Goal: Task Accomplishment & Management: Manage account settings

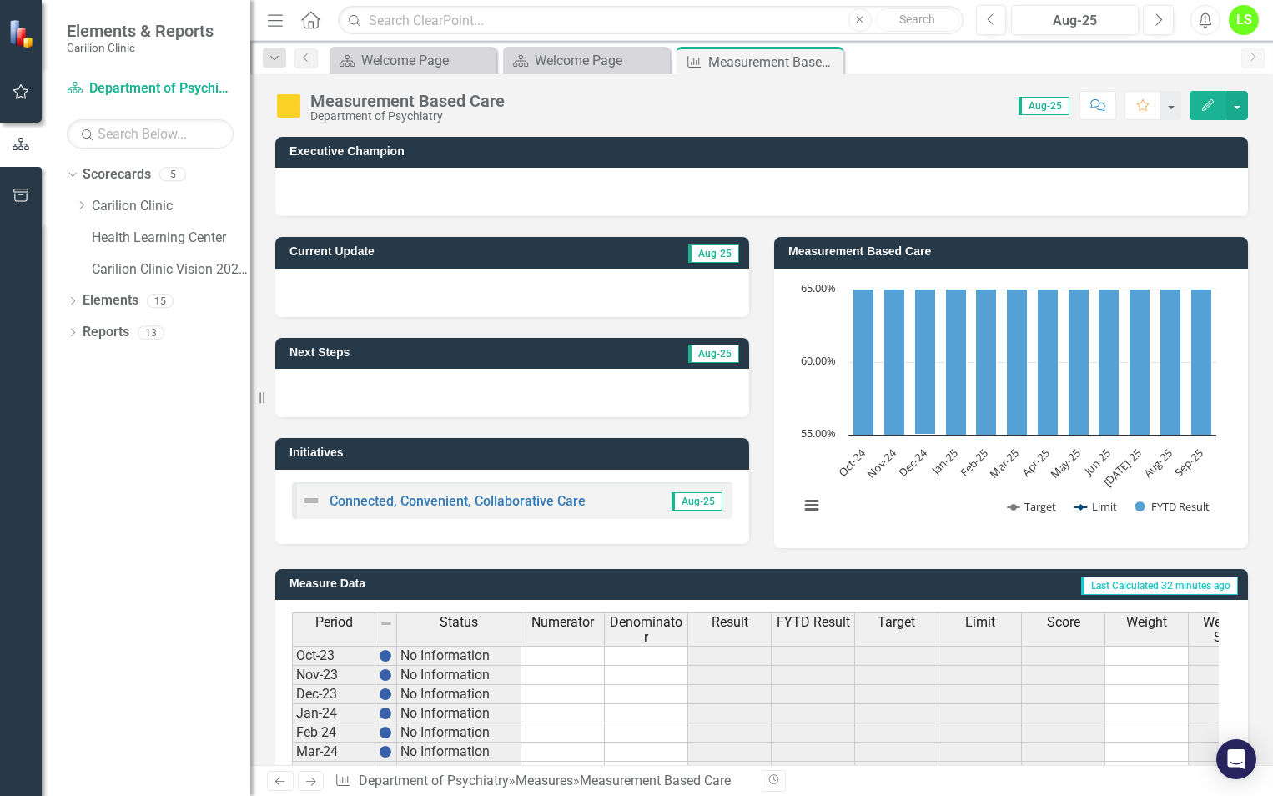
scroll to position [395, 0]
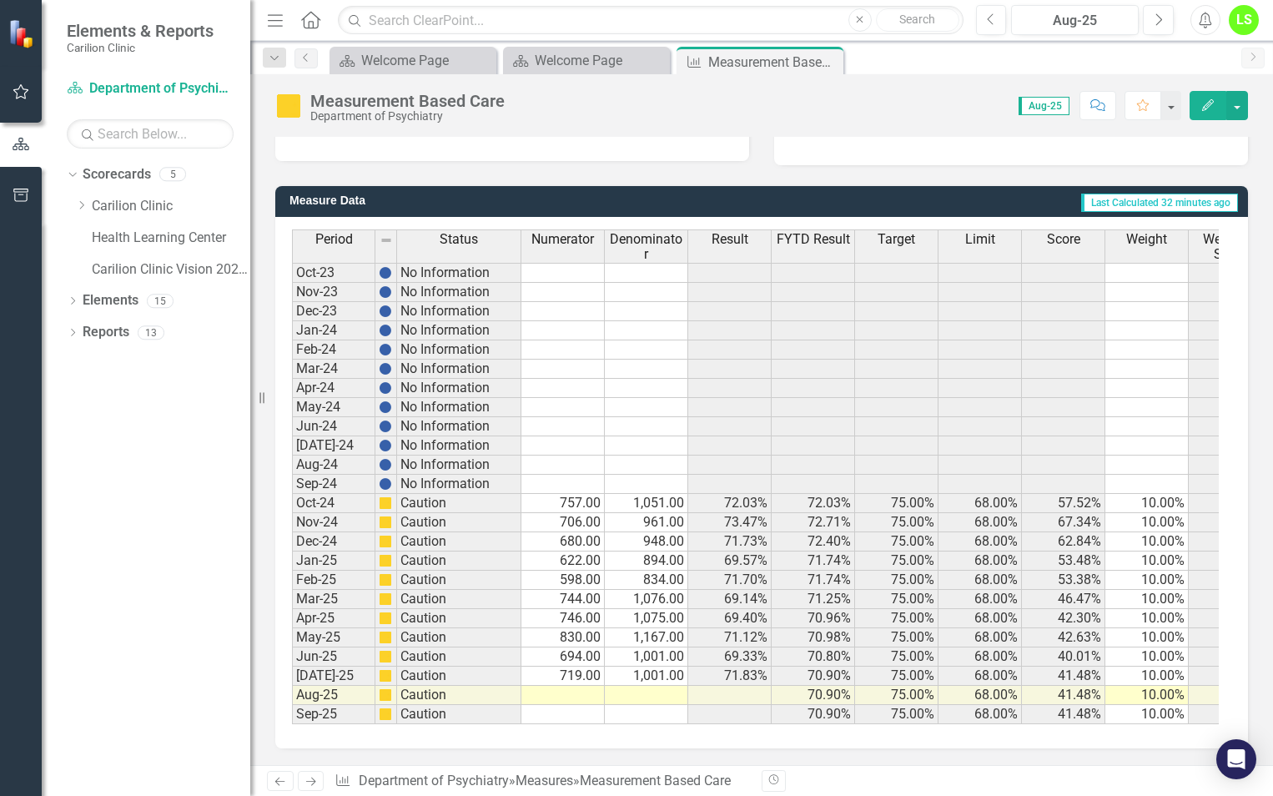
click at [567, 628] on td "830.00" at bounding box center [562, 637] width 83 height 19
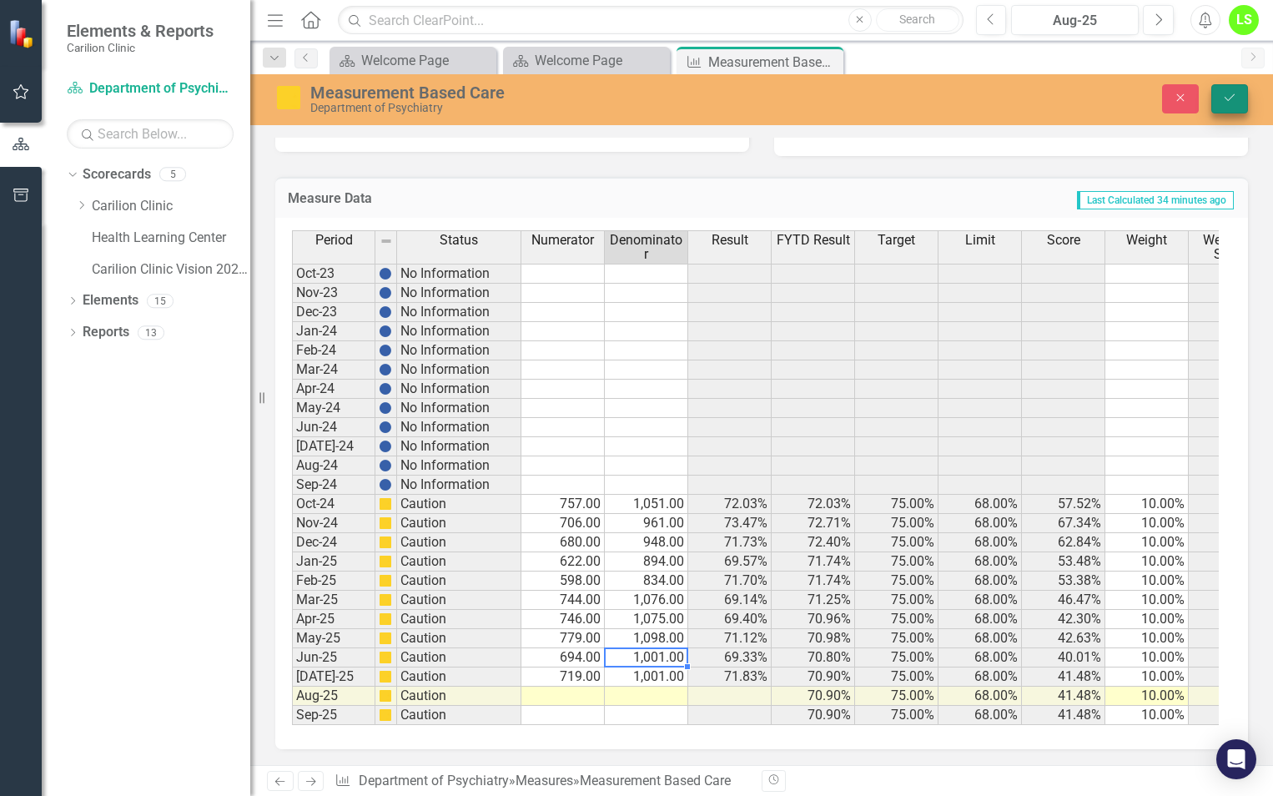
type textarea "1001"
click at [1226, 91] on button "Save" at bounding box center [1229, 98] width 37 height 29
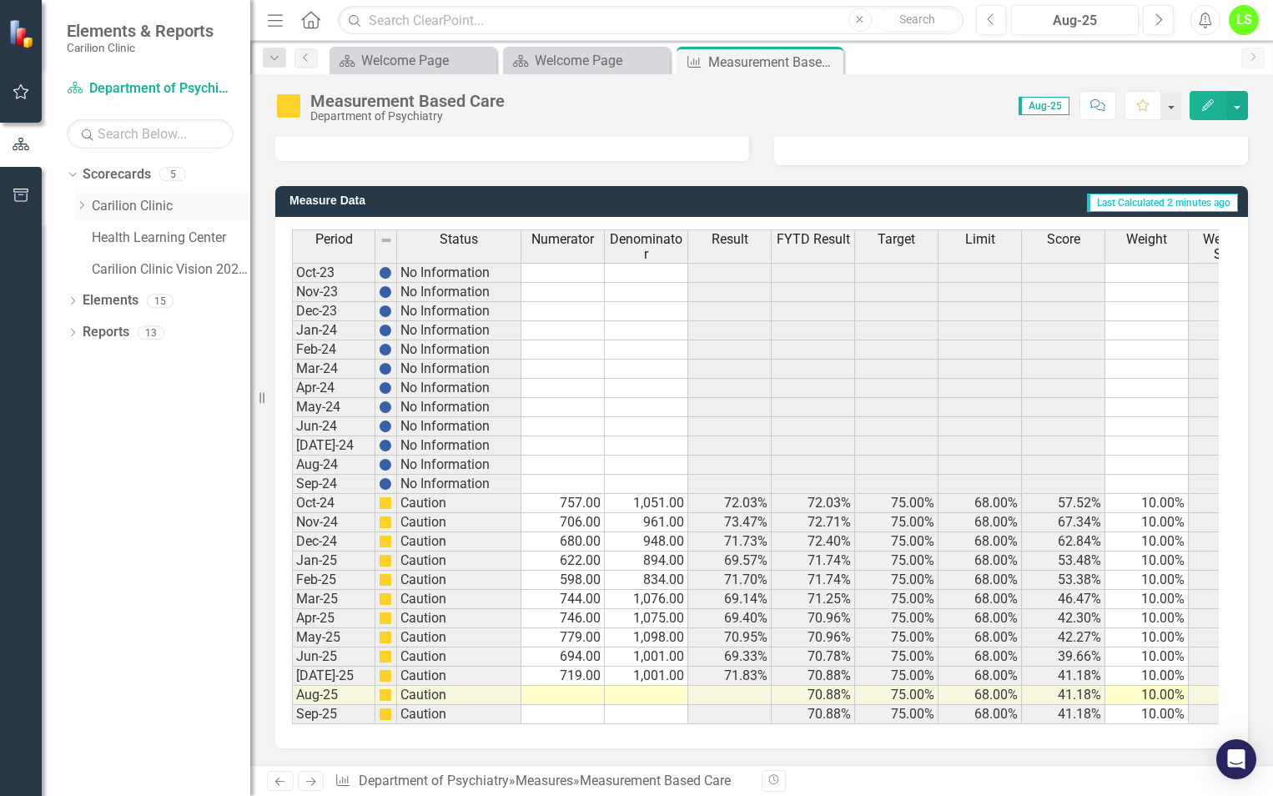
click at [84, 200] on icon "Dropdown" at bounding box center [81, 205] width 13 height 10
click at [135, 265] on link "Department of Psychiatry" at bounding box center [179, 269] width 142 height 19
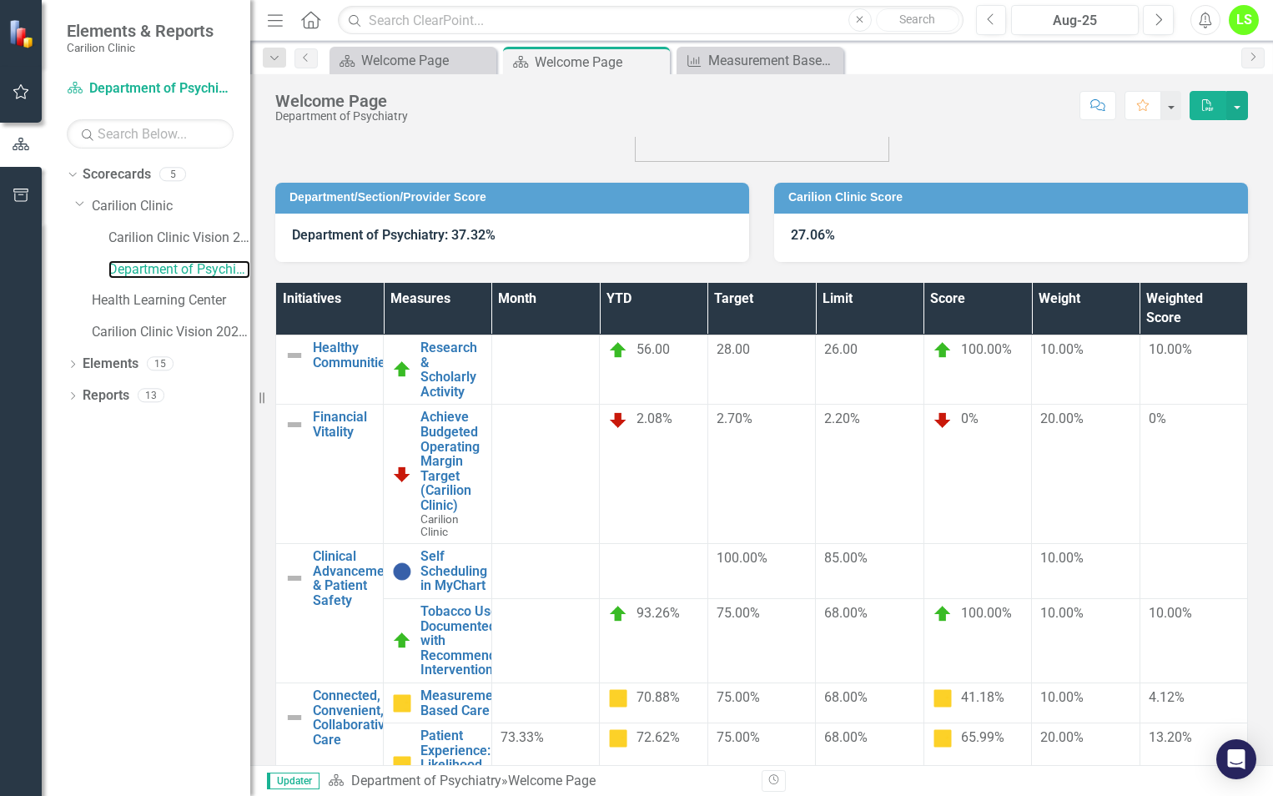
scroll to position [119, 0]
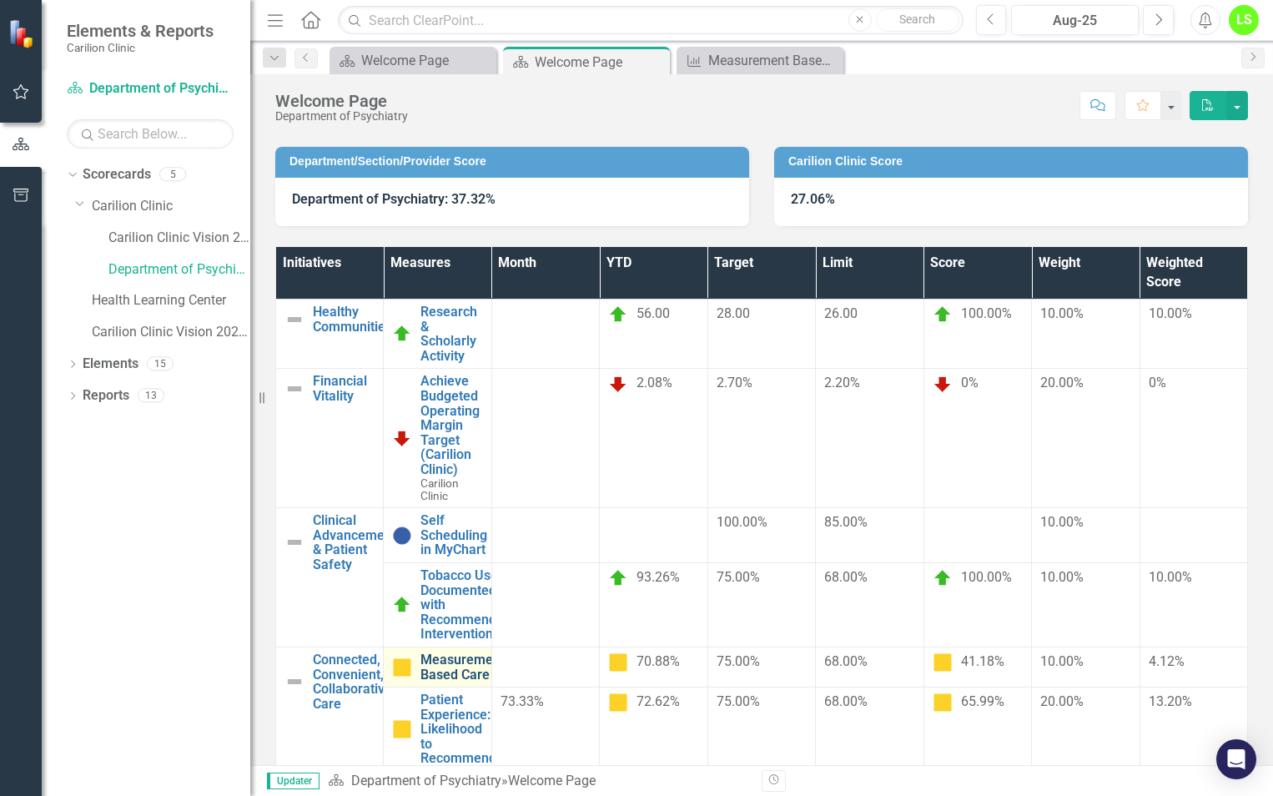
click at [505, 652] on link "Measurement Based Care" at bounding box center [462, 666] width 84 height 29
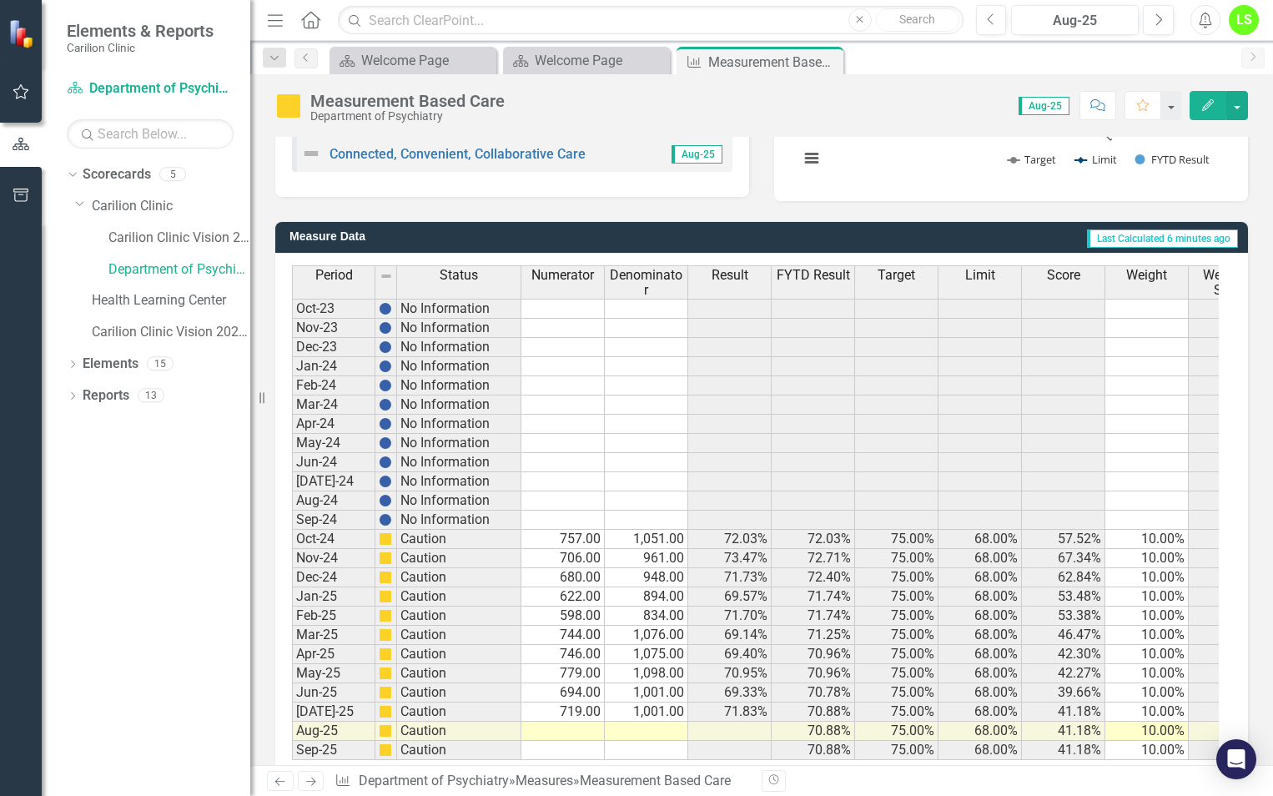
scroll to position [395, 0]
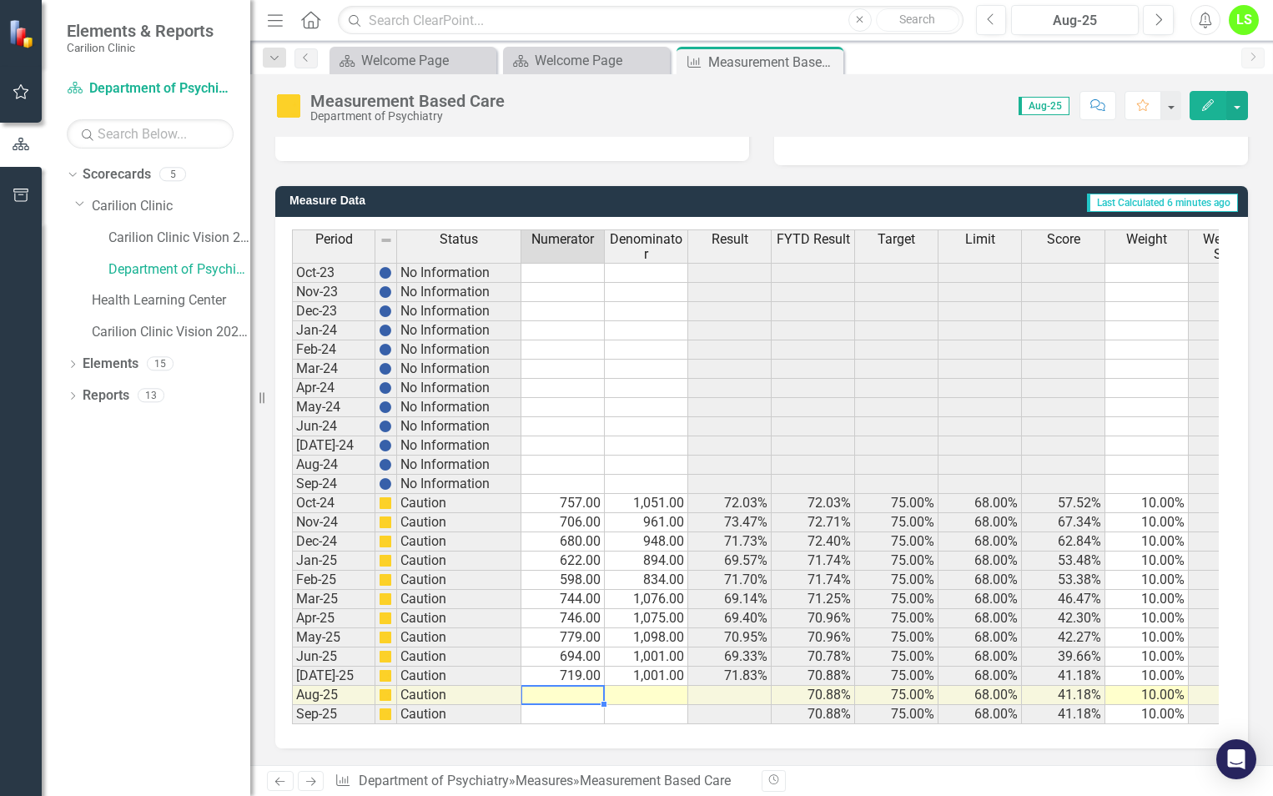
click at [551, 686] on td at bounding box center [562, 695] width 83 height 19
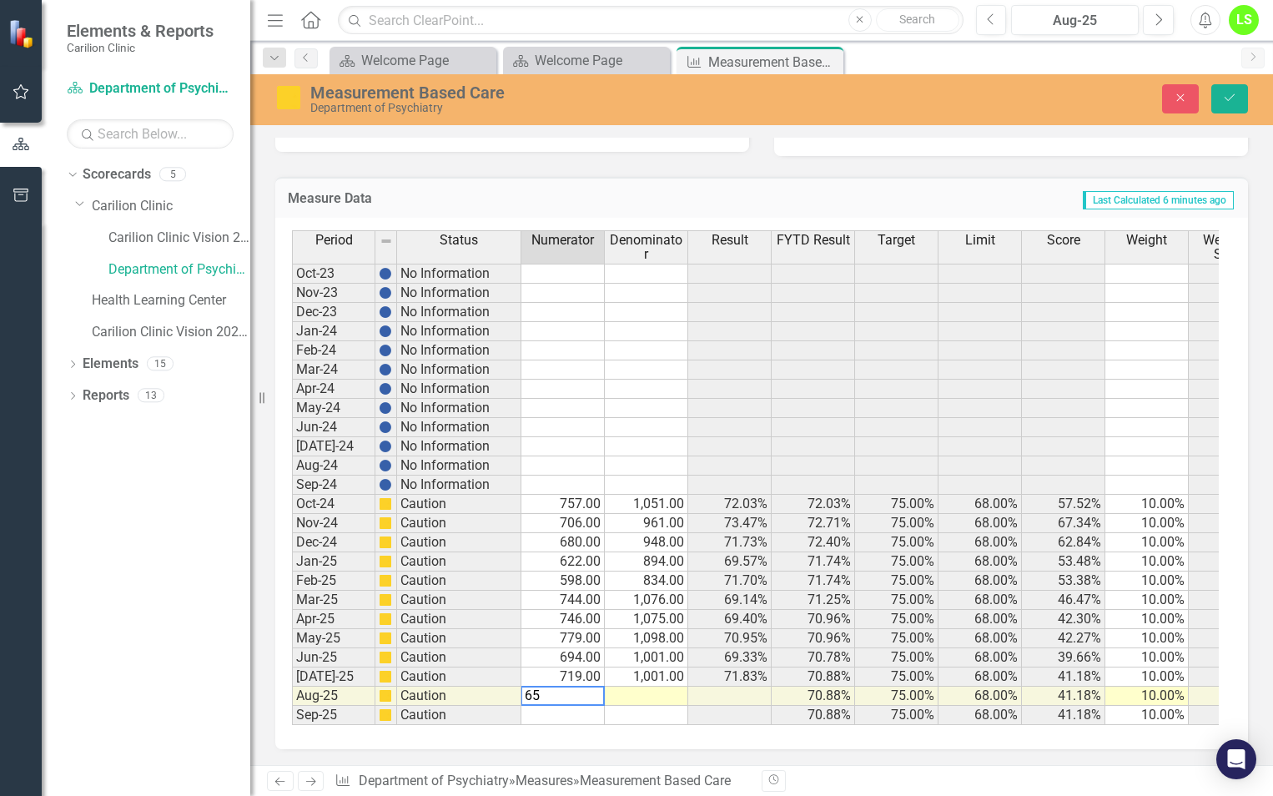
type textarea "654"
type textarea "935"
click at [1222, 100] on icon "Save" at bounding box center [1229, 98] width 15 height 12
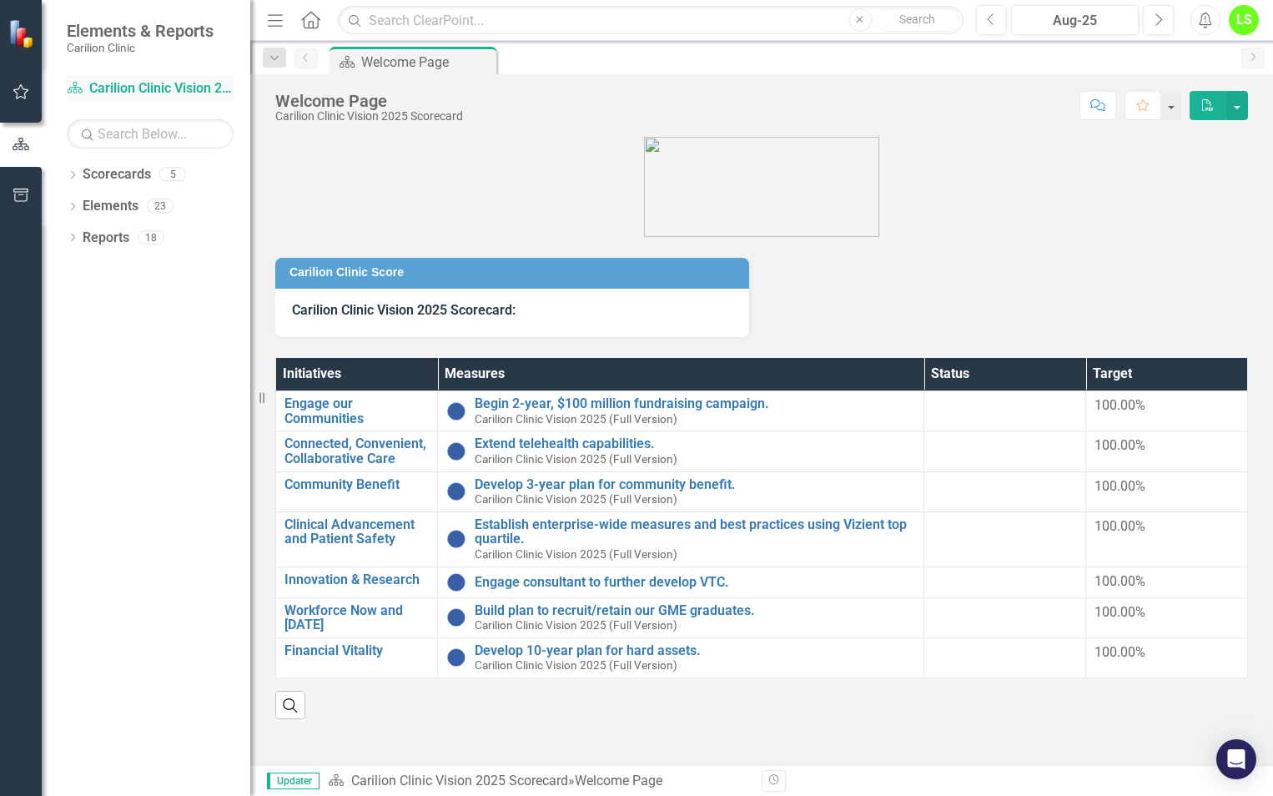
click at [83, 87] on icon "Scorecard" at bounding box center [75, 87] width 17 height 13
click at [76, 174] on icon "Dropdown" at bounding box center [73, 176] width 12 height 9
click at [81, 204] on icon "Dropdown" at bounding box center [81, 205] width 13 height 10
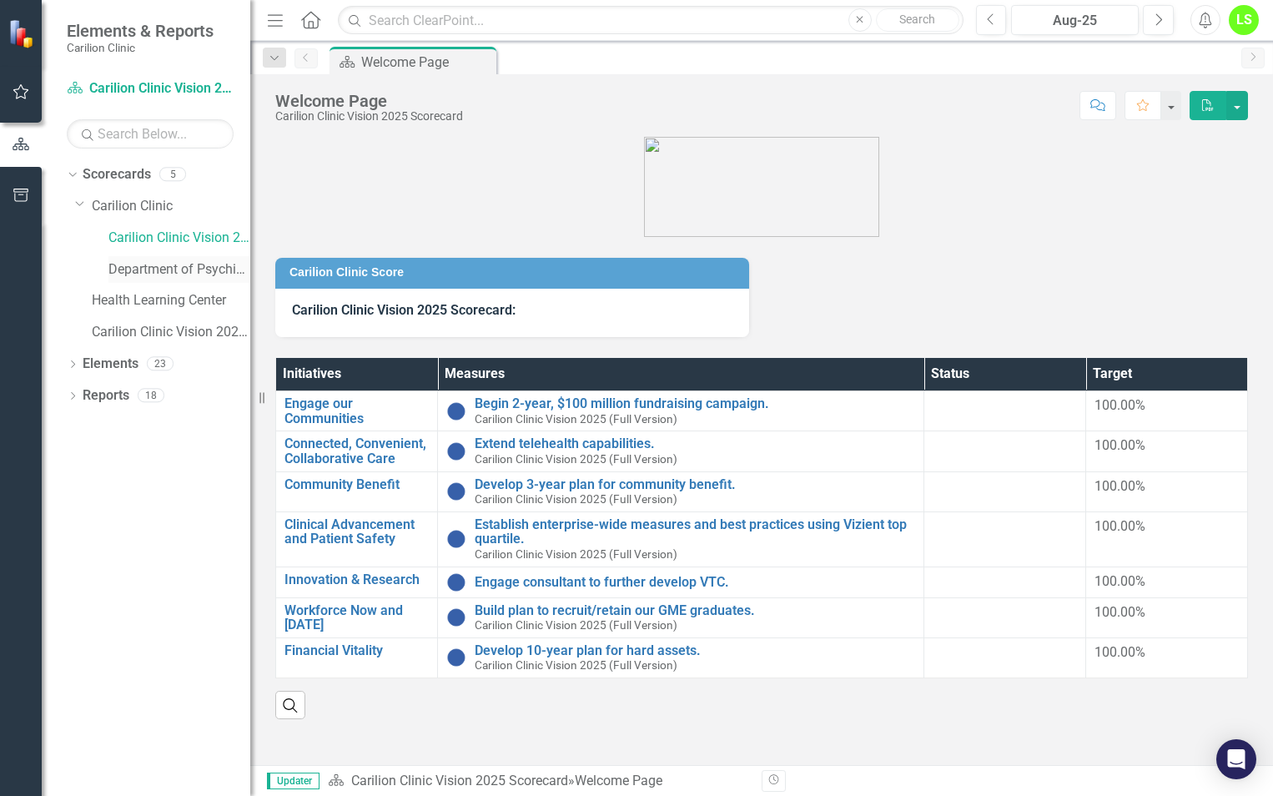
click at [128, 266] on link "Department of Psychiatry" at bounding box center [179, 269] width 142 height 19
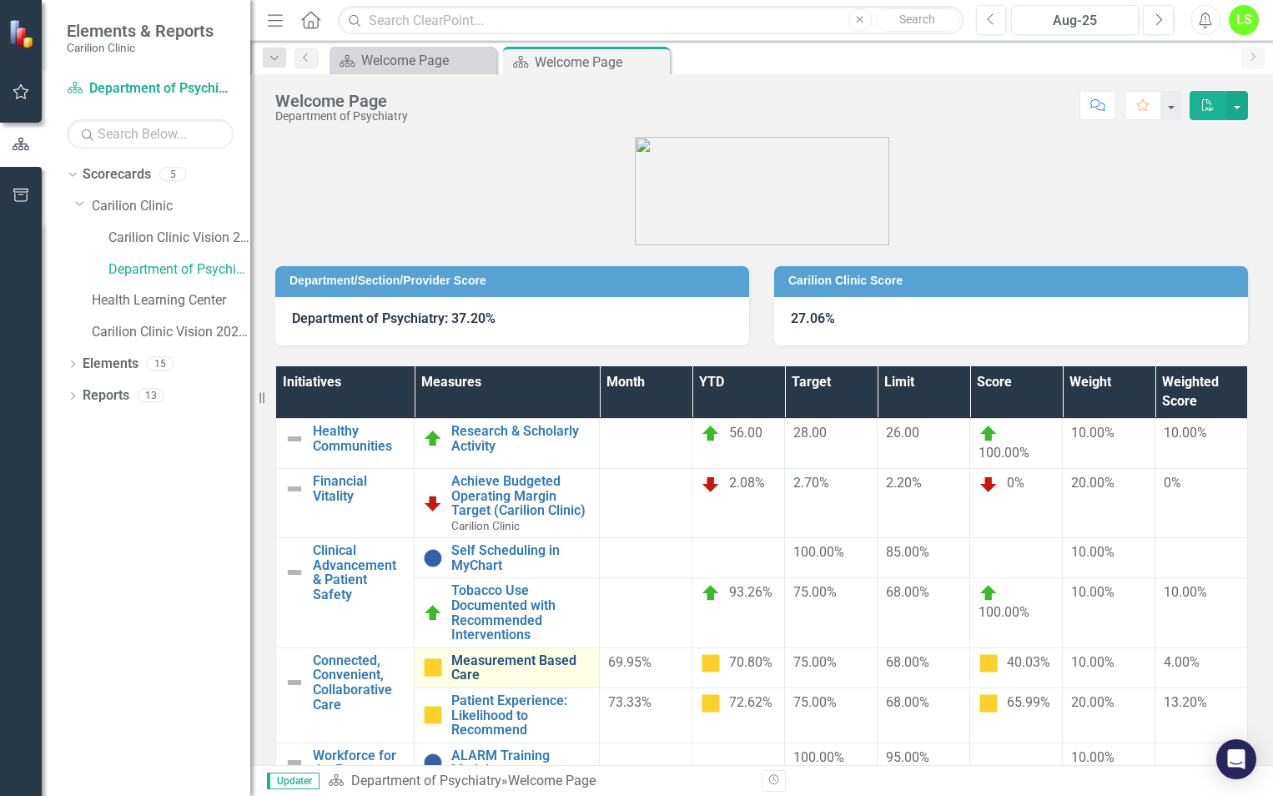
click at [543, 667] on link "Measurement Based Care" at bounding box center [520, 667] width 139 height 29
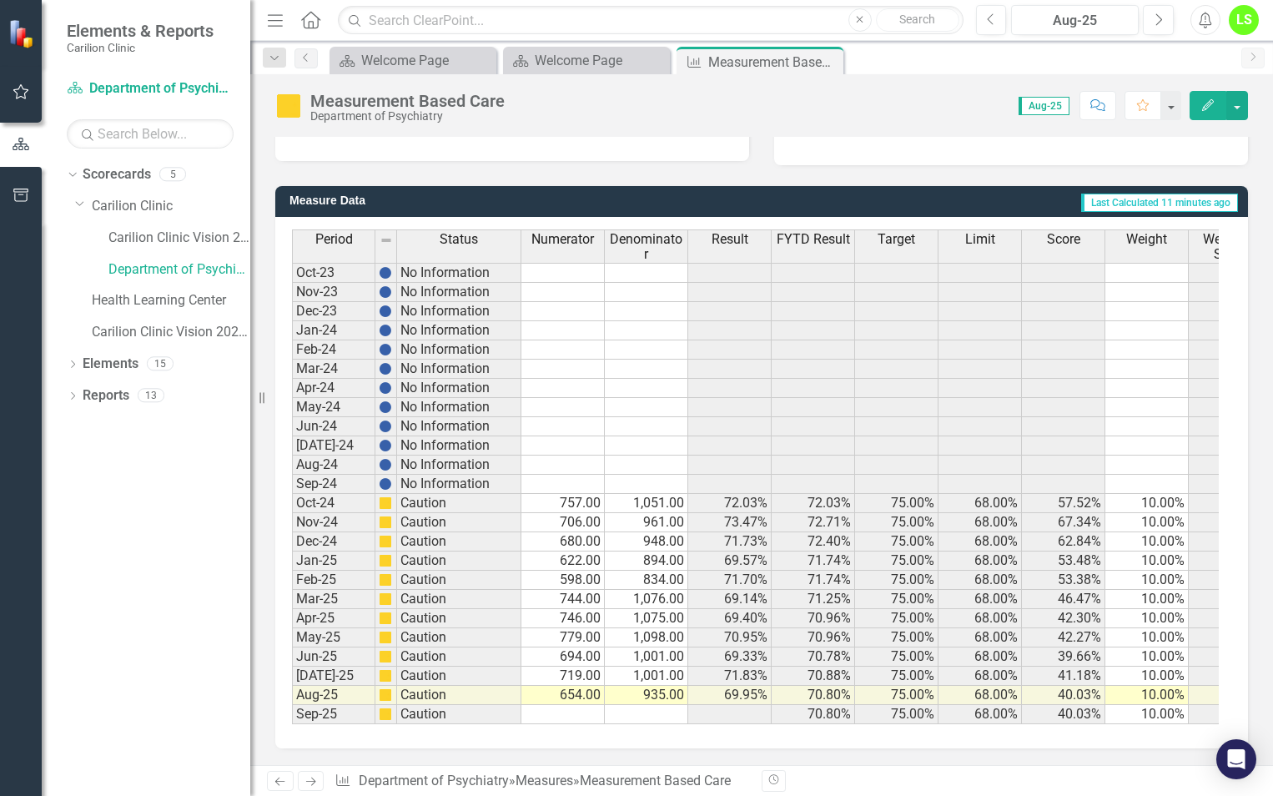
scroll to position [395, 0]
click at [146, 267] on link "Department of Psychiatry" at bounding box center [179, 269] width 142 height 19
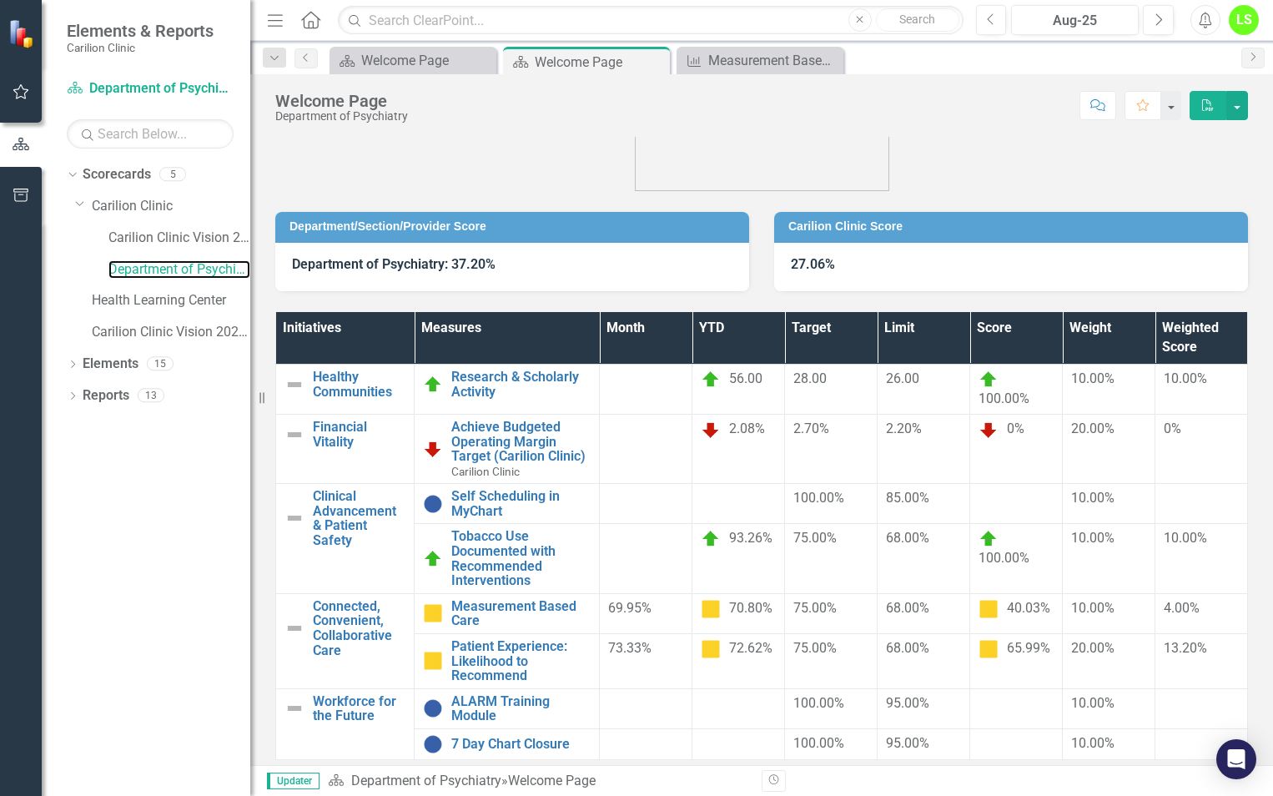
scroll to position [83, 0]
